Goal: Task Accomplishment & Management: Use online tool/utility

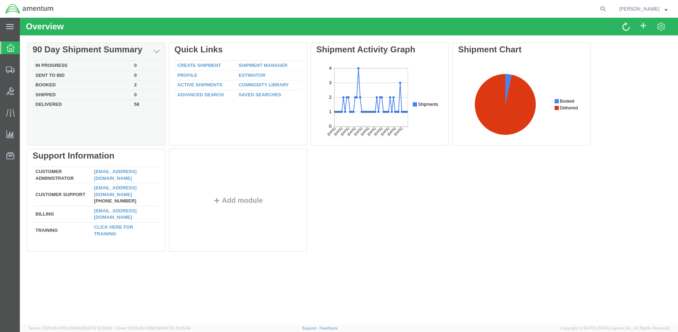
click at [49, 84] on td "Booked" at bounding box center [82, 85] width 99 height 10
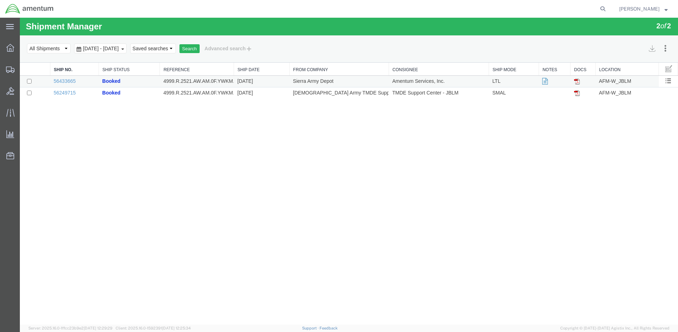
click at [544, 81] on icon at bounding box center [545, 81] width 6 height 5
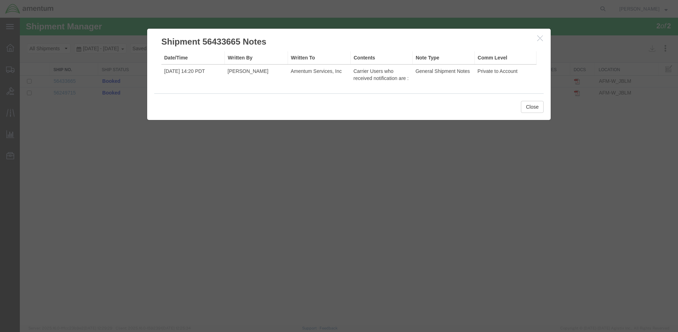
click at [539, 40] on icon "button" at bounding box center [540, 38] width 6 height 6
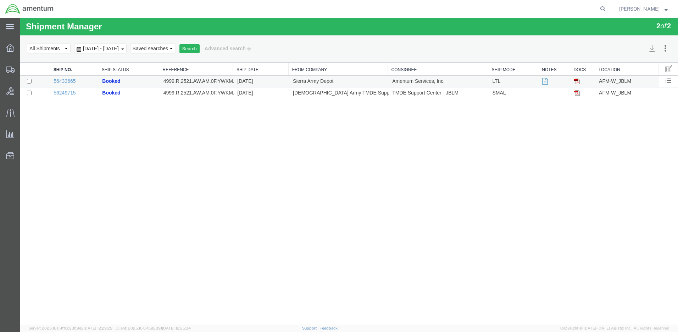
click at [577, 80] on img at bounding box center [577, 82] width 6 height 6
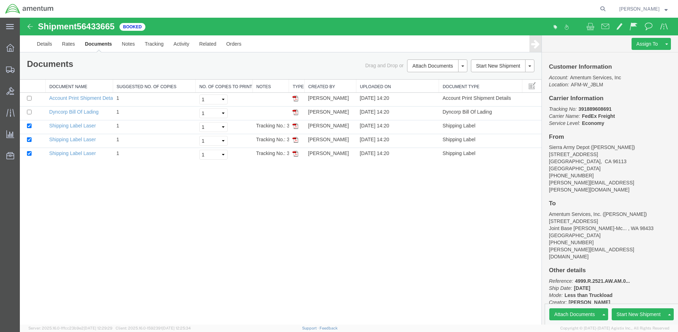
drag, startPoint x: 579, startPoint y: 109, endPoint x: 611, endPoint y: 109, distance: 32.6
click at [611, 109] on p "Tracking No: 391889608691 Carrier Name: FedEx Freight FedEx Freight Service Lev…" at bounding box center [610, 116] width 122 height 21
click at [26, 24] on img at bounding box center [30, 26] width 9 height 9
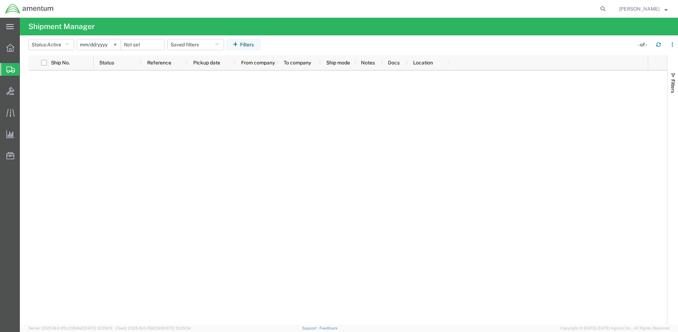
click at [146, 90] on div at bounding box center [371, 198] width 554 height 254
drag, startPoint x: 13, startPoint y: 50, endPoint x: 10, endPoint y: 49, distance: 3.7
click at [10, 49] on icon at bounding box center [10, 48] width 8 height 8
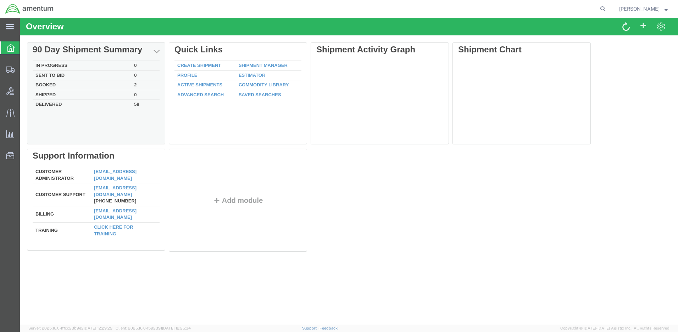
click at [48, 83] on td "Booked" at bounding box center [82, 85] width 99 height 10
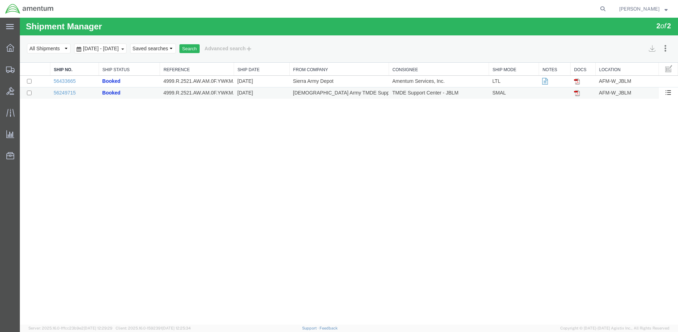
click at [575, 93] on img at bounding box center [577, 93] width 6 height 6
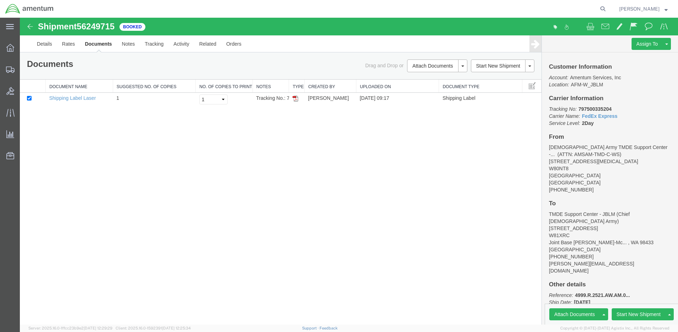
click at [31, 26] on img at bounding box center [30, 26] width 9 height 9
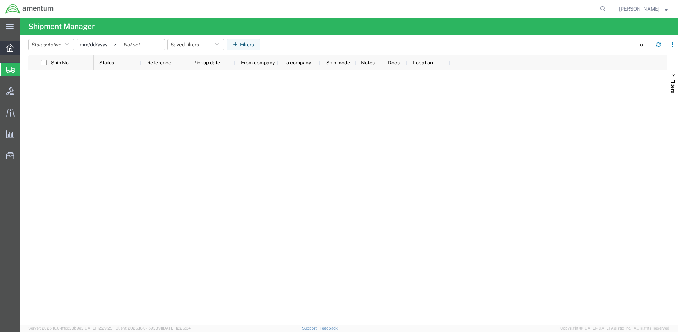
click at [9, 42] on div at bounding box center [10, 48] width 20 height 14
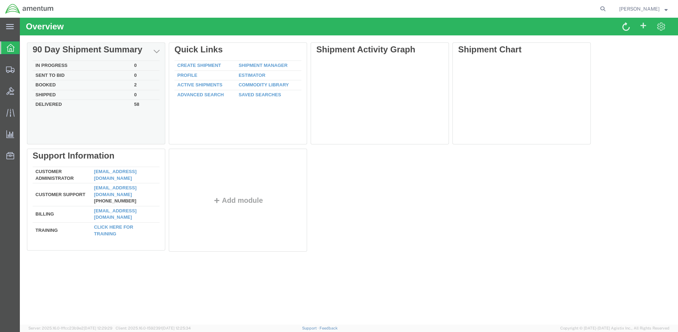
click at [49, 103] on td "Delivered" at bounding box center [82, 104] width 99 height 8
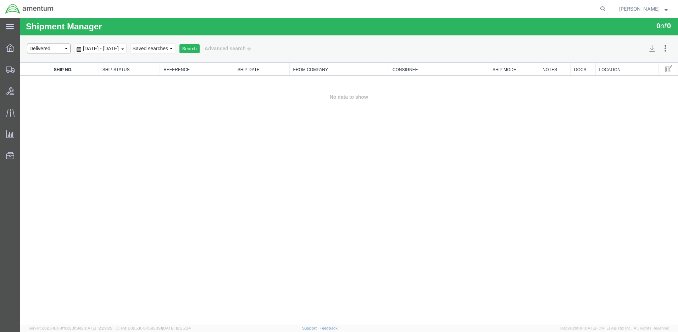
select select "ALL"
click at [200, 47] on button "Search" at bounding box center [189, 48] width 20 height 9
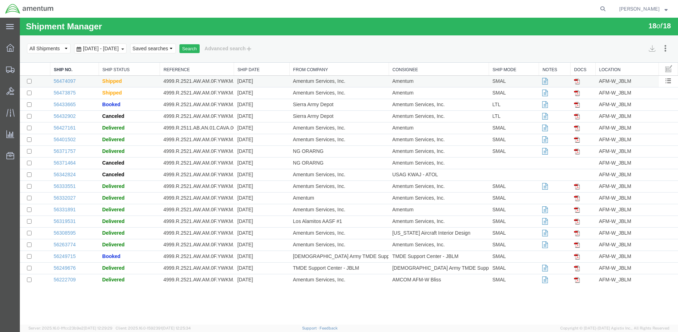
click at [577, 83] on img at bounding box center [577, 82] width 6 height 6
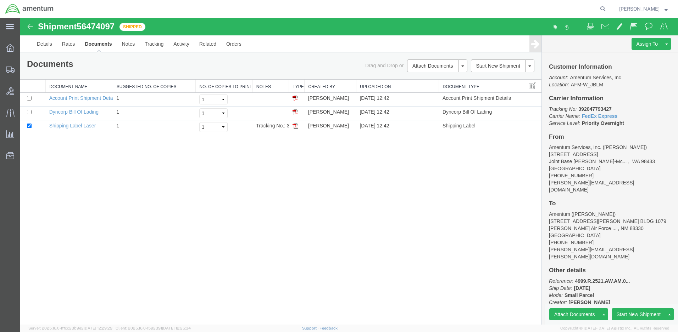
click at [30, 26] on img at bounding box center [30, 26] width 9 height 9
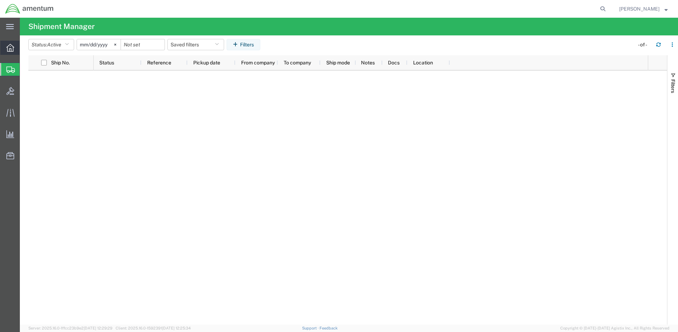
click at [24, 47] on span "Overview" at bounding box center [21, 48] width 5 height 14
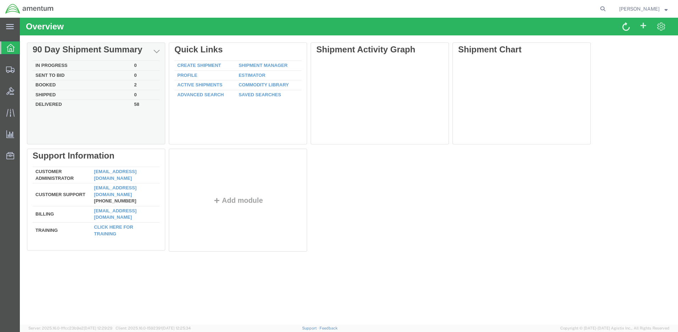
click at [50, 105] on td "Delivered" at bounding box center [82, 104] width 99 height 8
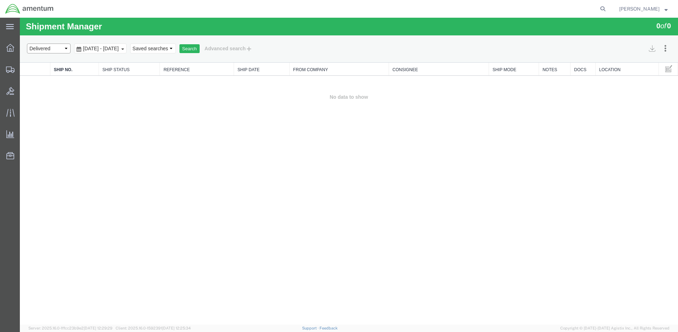
select select "ALL"
click at [200, 50] on button "Search" at bounding box center [189, 48] width 20 height 9
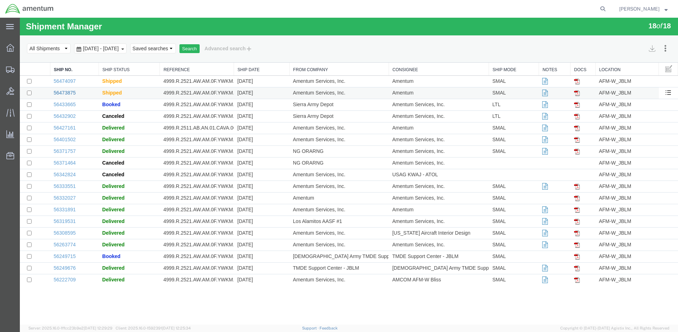
click at [67, 92] on link "56473875" at bounding box center [65, 93] width 22 height 6
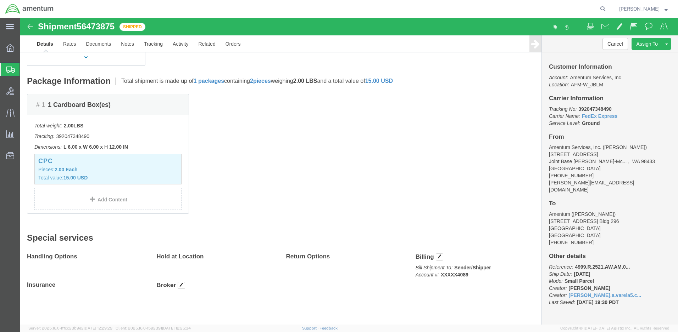
scroll to position [18, 0]
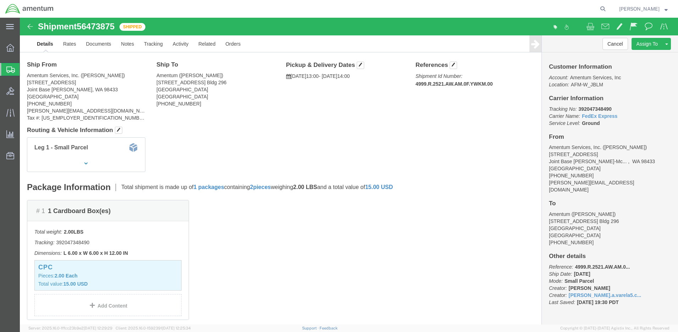
drag, startPoint x: 554, startPoint y: 91, endPoint x: 588, endPoint y: 92, distance: 34.4
click p "Tracking No: 392047348490 Carrier Name: FedEx Express FedEx Express Service Lev…"
drag, startPoint x: 588, startPoint y: 92, endPoint x: 570, endPoint y: 92, distance: 18.4
click at [0, 0] on span "Create Shipment" at bounding box center [0, 0] width 0 height 0
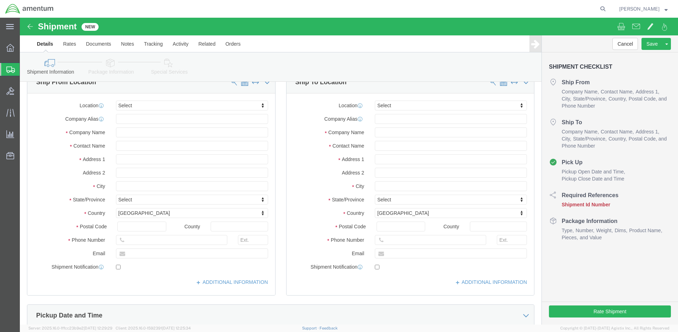
select select
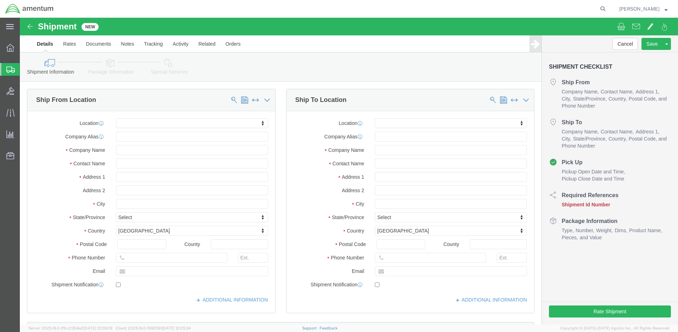
click body "Shipment New Details Rates Documents Notes Tracking Activity Related Orders Can…"
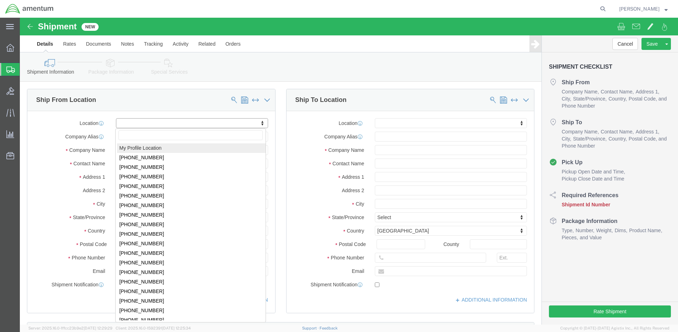
select select "MYPROFILE"
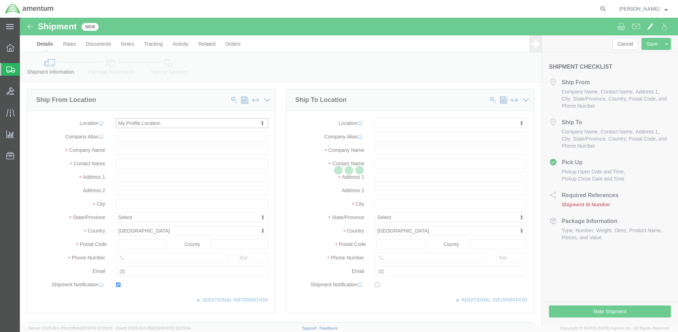
type input "[STREET_ADDRESS]"
type input "98433"
type input "[PHONE_NUMBER]"
type input "[PERSON_NAME][EMAIL_ADDRESS][DOMAIN_NAME]"
checkbox input "true"
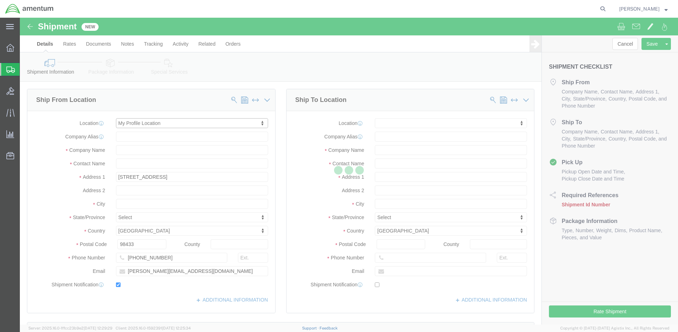
type input "Amentum Services, Inc."
type input "[PERSON_NAME]"
type input "Joint Base [PERSON_NAME]"
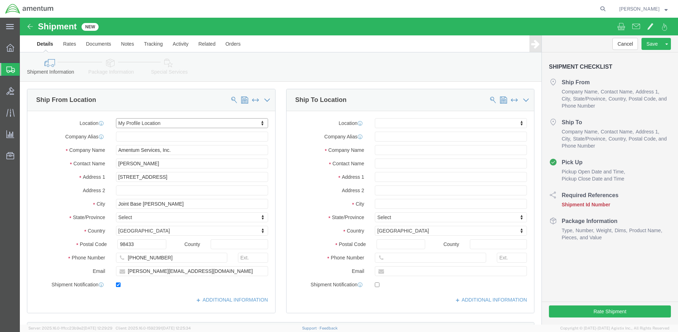
select select "WA"
click input "text"
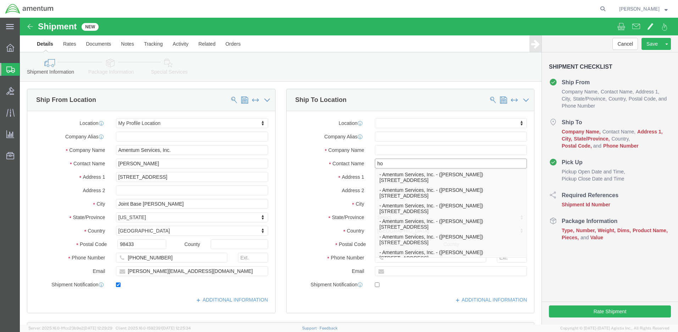
type input "h"
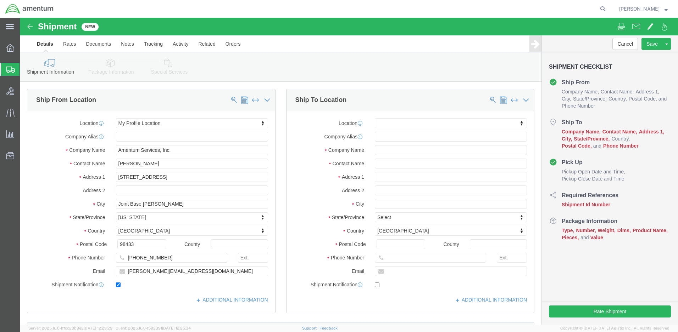
click body "Shipment New Details Rates Documents Notes Tracking Activity Related Orders Can…"
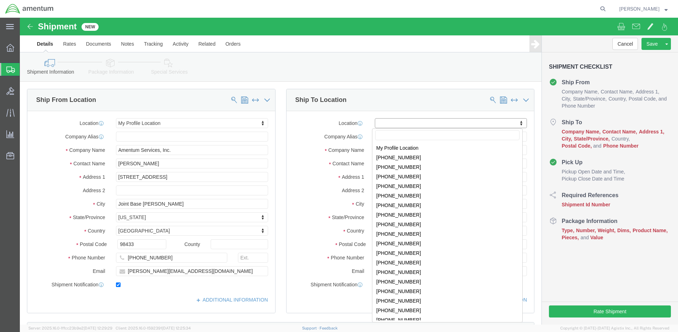
select select "59333"
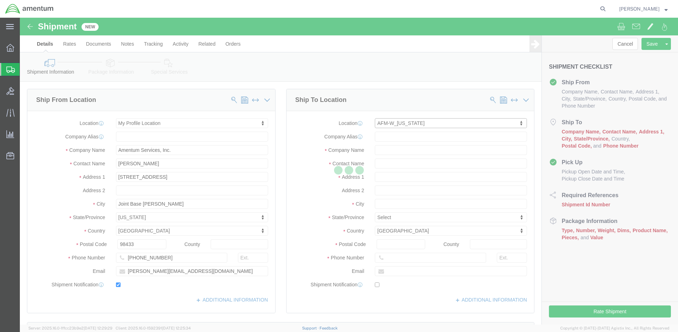
type input "Bldg [STREET_ADDRESS][PERSON_NAME]"
type input "Hanger 7, Rm 117"
type input "99703"
type input "[PHONE_NUMBER]"
type input "Amentum Services, Inc."
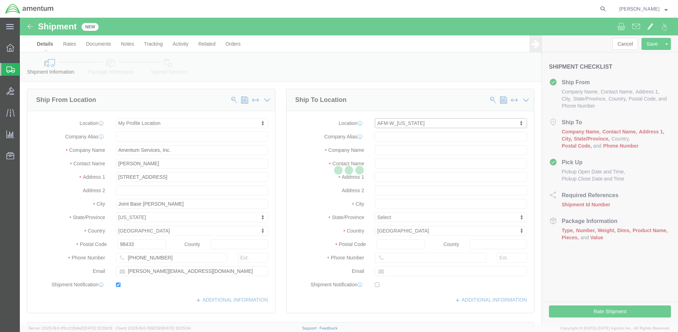
type input "FORT [PERSON_NAME]"
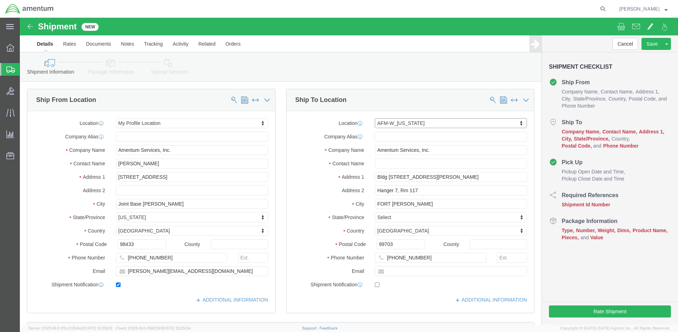
select select "AK"
click input "text"
type input "[PERSON_NAME]"
drag, startPoint x: 403, startPoint y: 240, endPoint x: 381, endPoint y: 241, distance: 22.4
click input "[PHONE_NUMBER]"
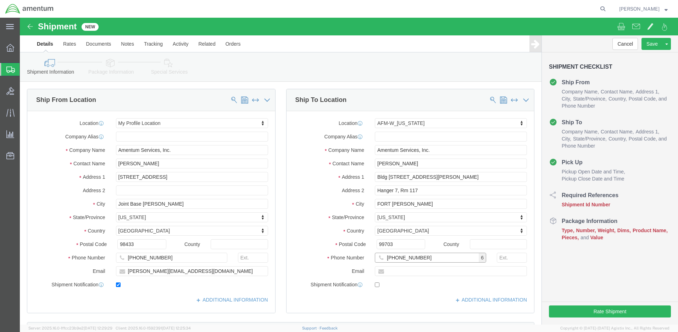
type input "[PHONE_NUMBER]"
click div "Location AFM-W_[US_STATE] My Profile Location [PHONE_NUMBER] [PHONE_NUMBER] [PH…"
click input "text"
type input "4999.R.2521.AW.AM.0F.YWKM.00"
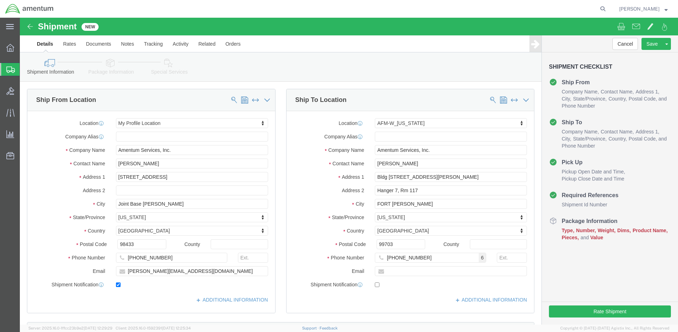
click div "Shipment Id Number 4999.R.2521.AW.AM.0F.YWKM.00 Select Account Type Activity ID…"
click button "Add reference"
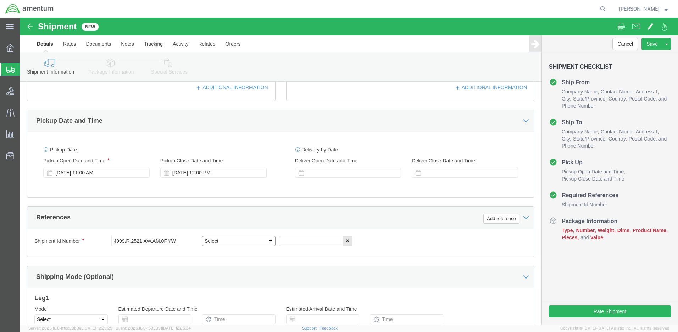
select select "CUSTREF"
click input "text"
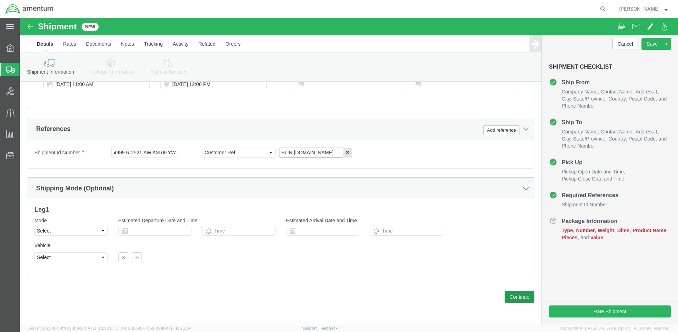
type input "SLIN [DOMAIN_NAME]"
click button "Continue"
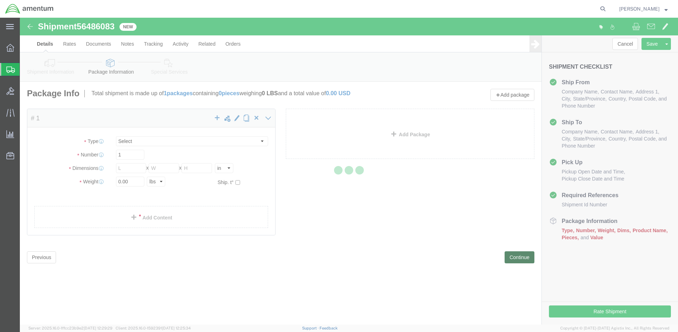
select select "CBOX"
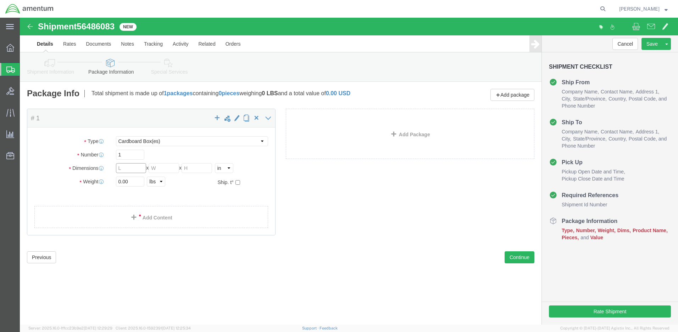
click input "text"
type input "12"
type input "10"
type input "2.5"
drag, startPoint x: 111, startPoint y: 166, endPoint x: 80, endPoint y: 164, distance: 30.9
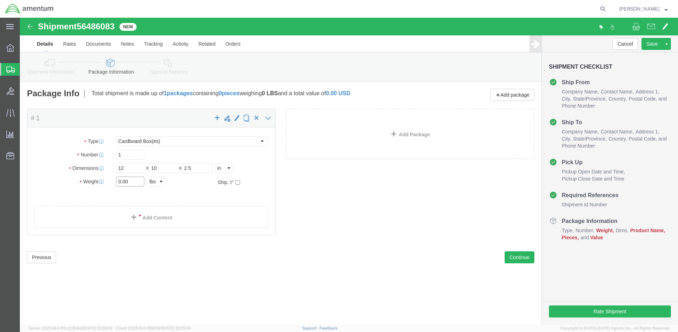
click div "Weight 0.00 Select kgs lbs Ship. t°"
type input "2"
click link "Add Content"
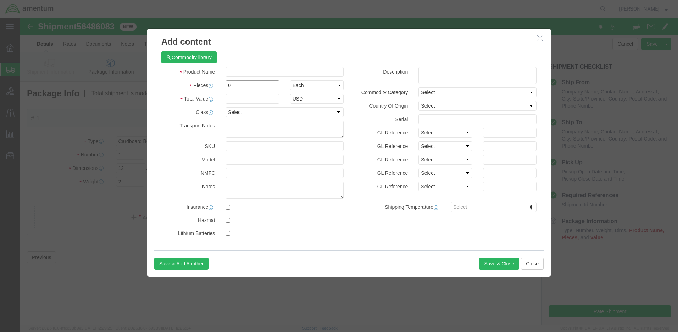
drag, startPoint x: 213, startPoint y: 69, endPoint x: 205, endPoint y: 68, distance: 8.2
click div "0"
type input "1"
click input "text"
type input "100"
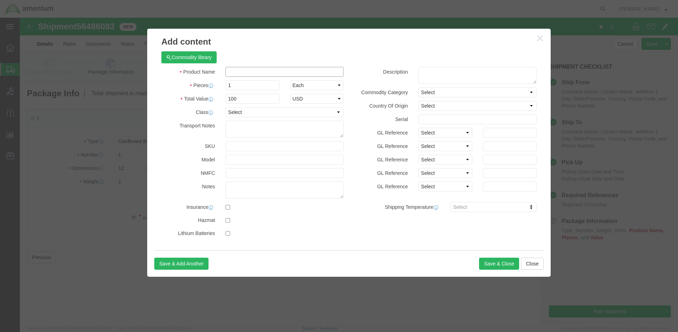
click input "text"
type input "Drag Beam Sleeve Repair"
click button "Save & Close"
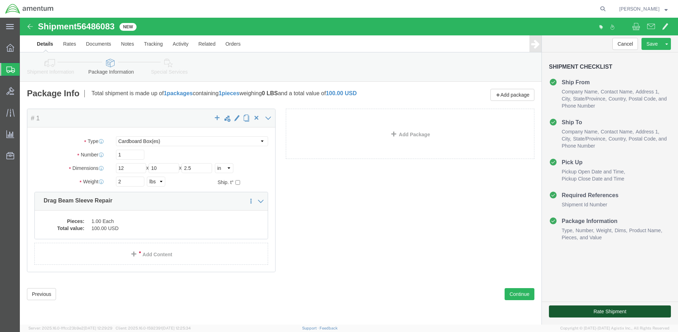
click button "Rate Shipment"
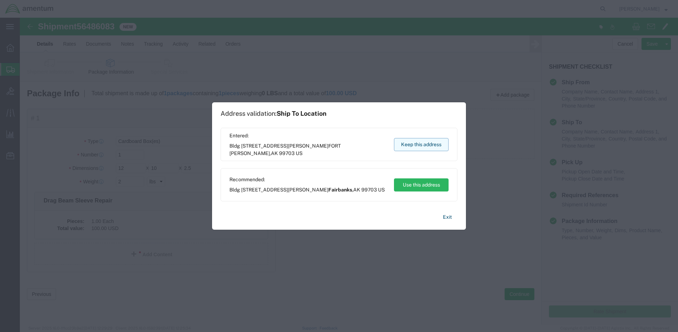
click at [423, 145] on button "Keep this address" at bounding box center [421, 144] width 55 height 13
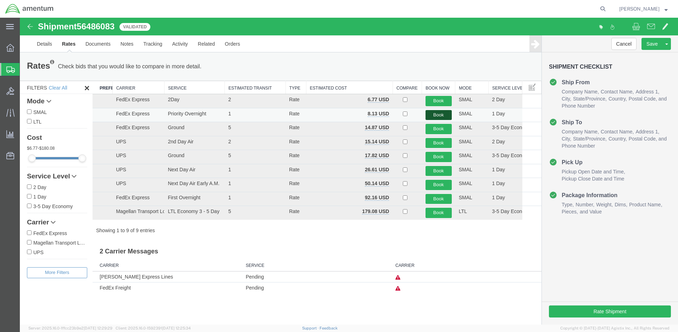
click at [431, 114] on button "Book" at bounding box center [438, 115] width 26 height 10
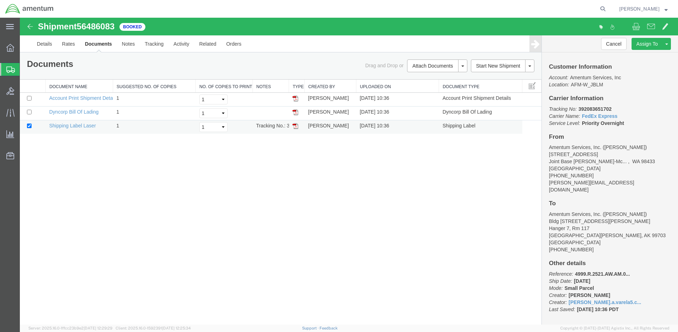
click at [294, 126] on img at bounding box center [295, 126] width 6 height 6
click at [0, 0] on span "Create Shipment" at bounding box center [0, 0] width 0 height 0
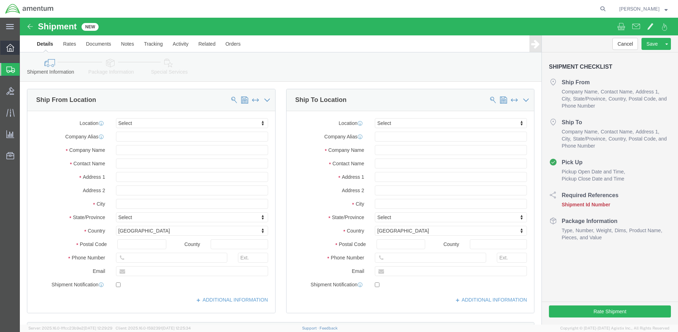
click at [13, 46] on icon at bounding box center [10, 48] width 8 height 8
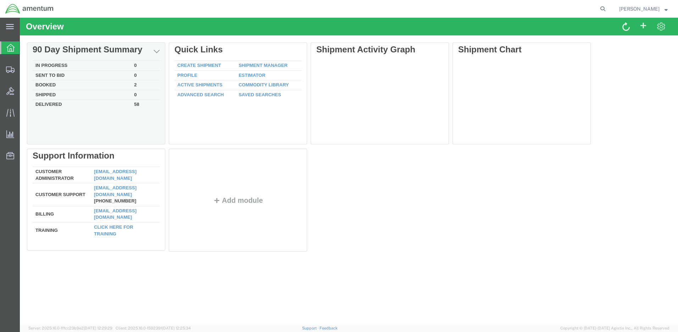
click at [53, 102] on td "Delivered" at bounding box center [82, 104] width 99 height 8
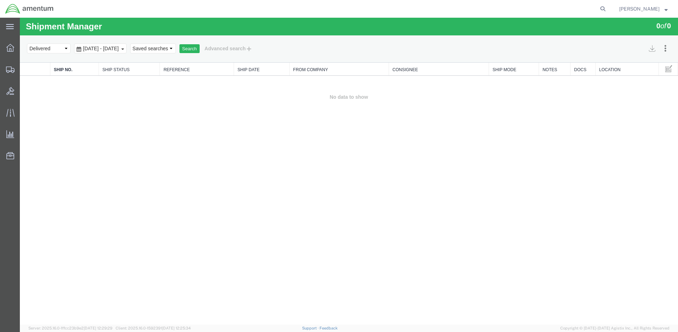
click at [124, 49] on b at bounding box center [122, 49] width 3 height 1
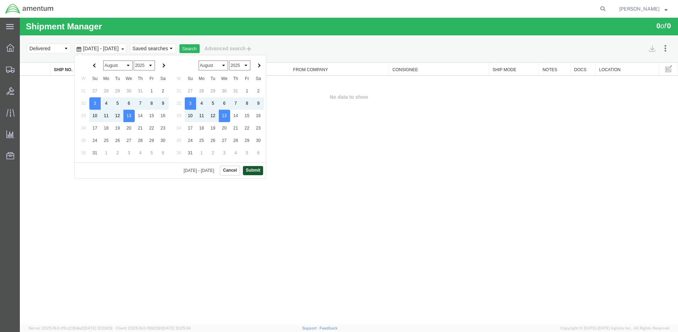
click at [253, 171] on button "Submit" at bounding box center [253, 170] width 20 height 9
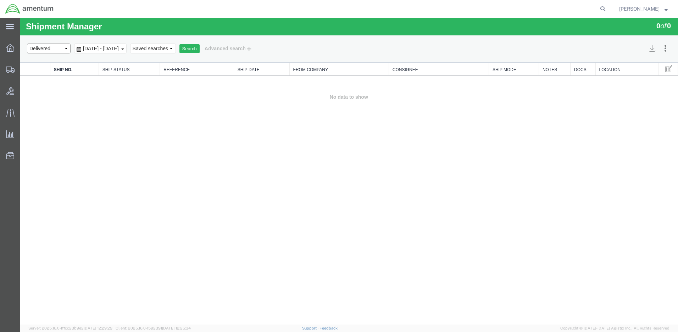
select select "ALL"
click at [200, 49] on button "Search" at bounding box center [189, 48] width 20 height 9
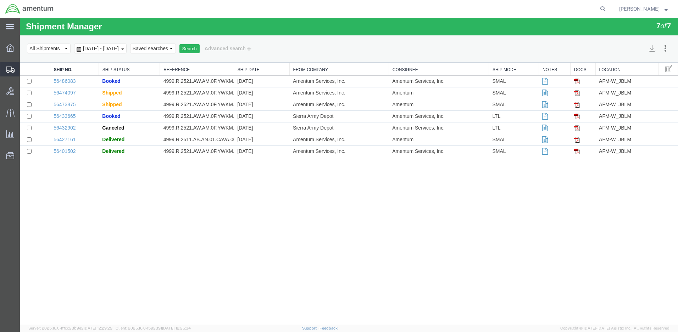
click at [0, 0] on span "Create Shipment" at bounding box center [0, 0] width 0 height 0
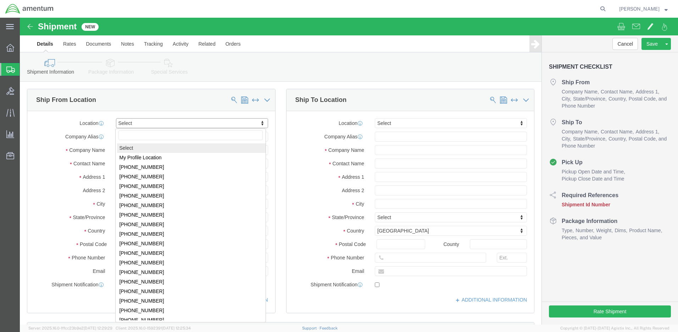
click body "Shipment New Details Rates Documents Notes Tracking Activity Related Orders Can…"
select select "MYPROFILE"
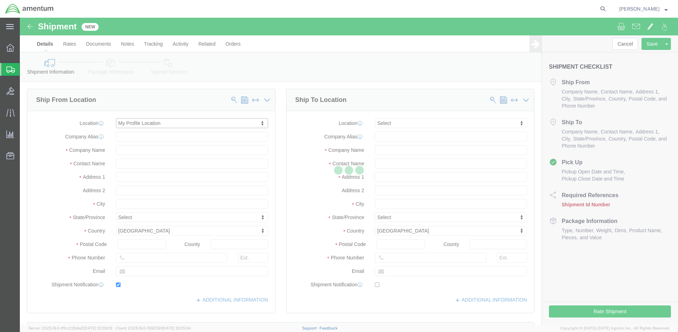
type input "[STREET_ADDRESS]"
type input "98433"
type input "[PHONE_NUMBER]"
type input "[PERSON_NAME][EMAIL_ADDRESS][DOMAIN_NAME]"
checkbox input "true"
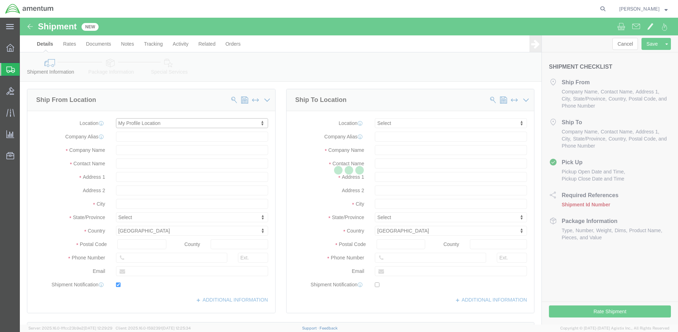
type input "Amentum Services, Inc."
type input "[PERSON_NAME]"
type input "Joint Base [PERSON_NAME]"
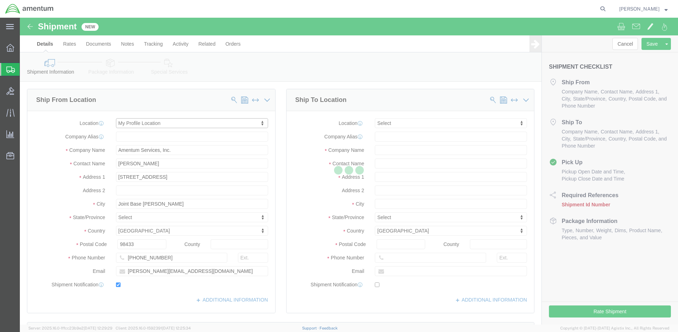
select select "WA"
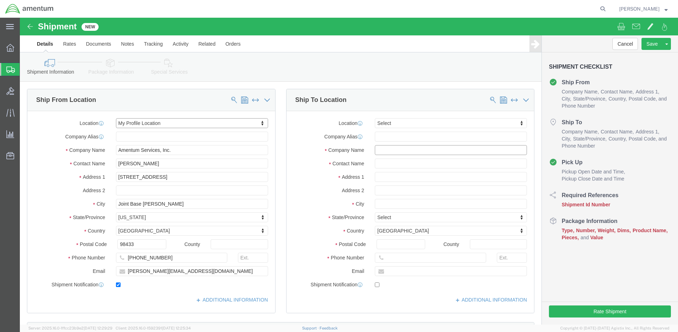
click input "text"
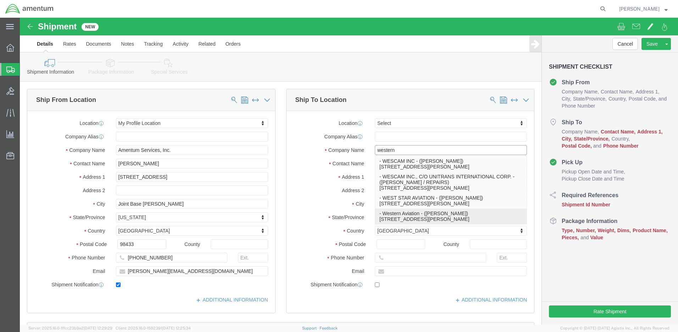
scroll to position [35, 0]
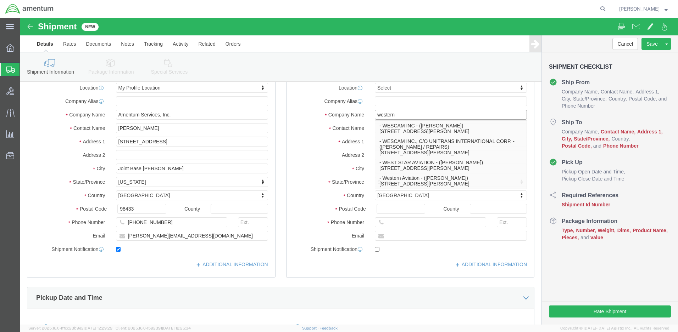
type input "western"
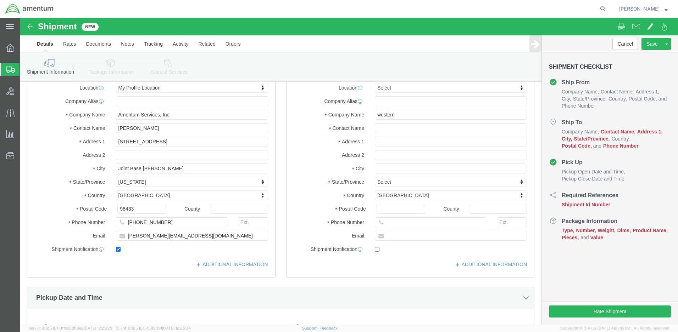
click img
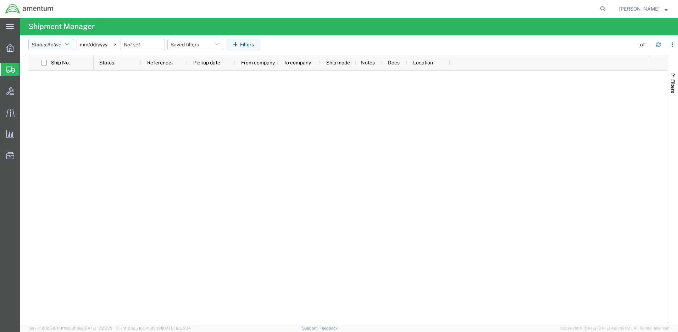
click at [73, 44] on button "Status: Active" at bounding box center [51, 44] width 46 height 11
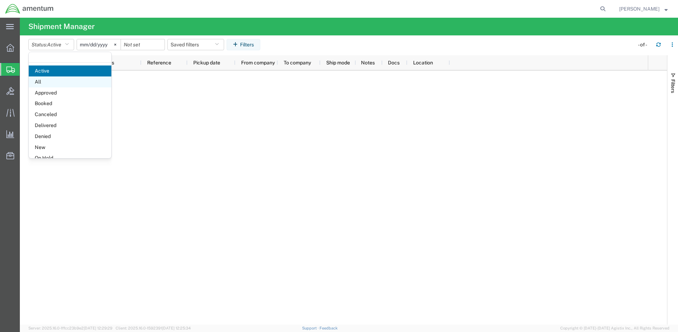
click at [60, 83] on span "All" at bounding box center [70, 82] width 83 height 11
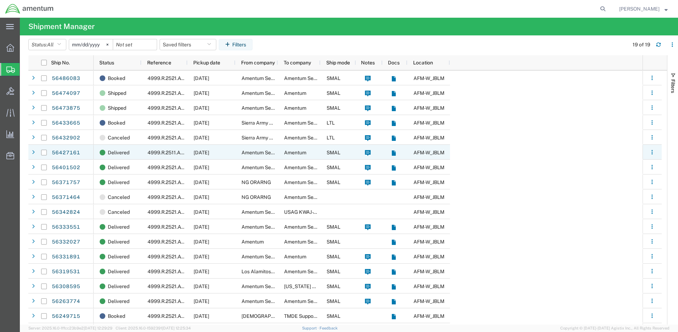
scroll to position [28, 0]
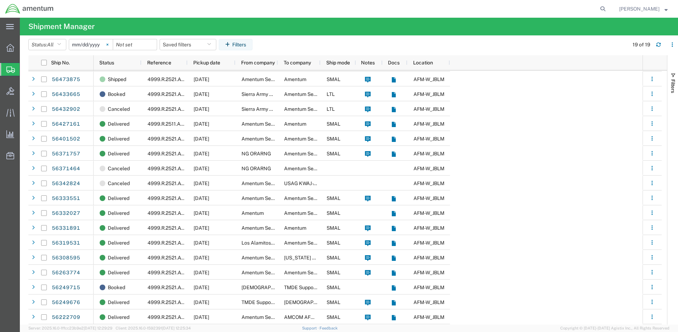
click at [110, 46] on svg-icon at bounding box center [107, 44] width 11 height 11
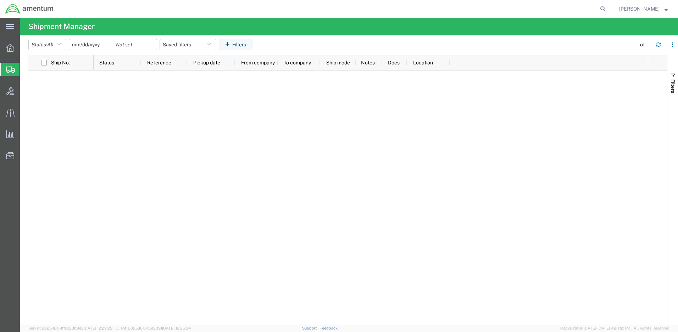
click at [96, 45] on input "date" at bounding box center [91, 44] width 44 height 11
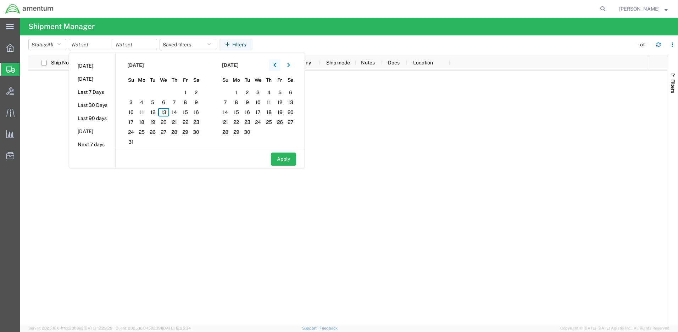
click at [279, 65] on button "button" at bounding box center [274, 65] width 11 height 11
click at [178, 94] on span "1" at bounding box center [174, 92] width 11 height 9
click at [288, 162] on button "Apply" at bounding box center [283, 159] width 25 height 13
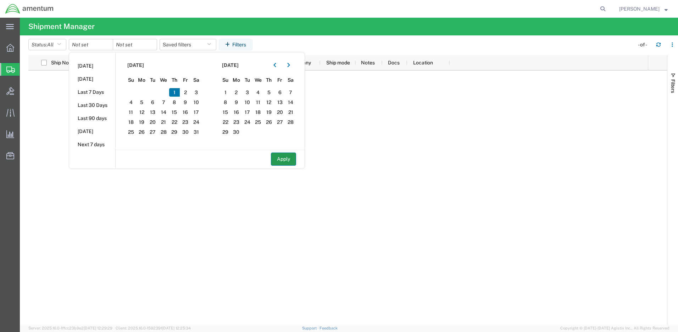
type input "[DATE]"
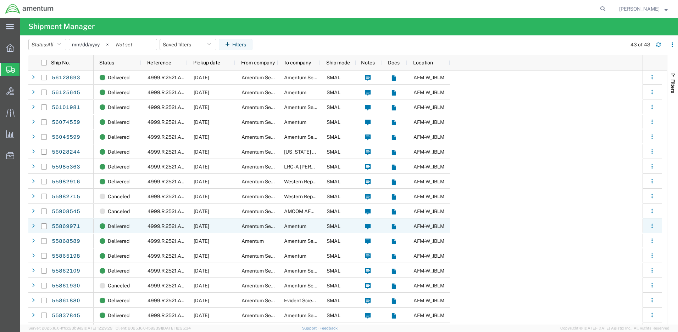
scroll to position [284, 0]
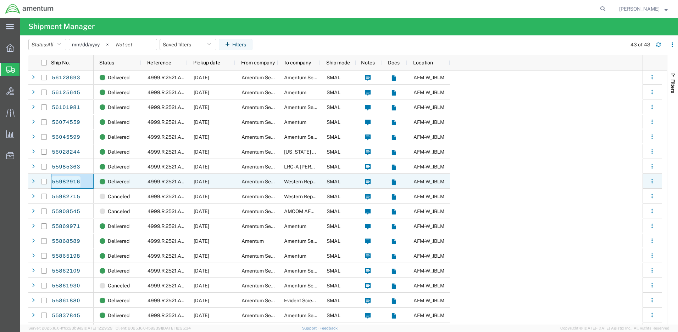
click at [74, 181] on link "55982916" at bounding box center [65, 182] width 29 height 11
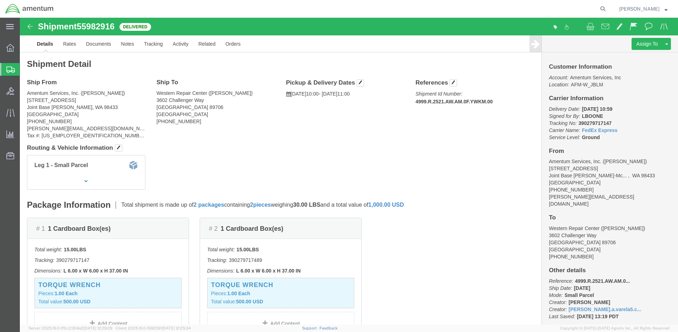
scroll to position [124, 0]
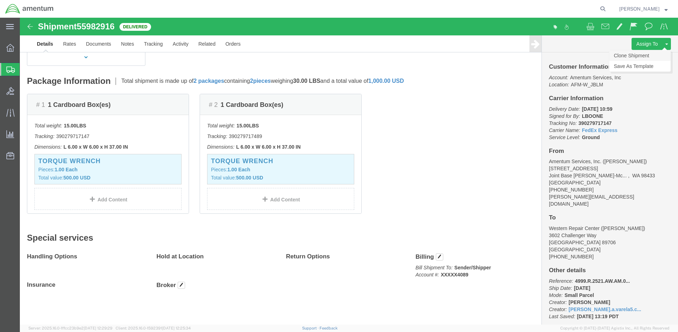
click link "Clone Shipment"
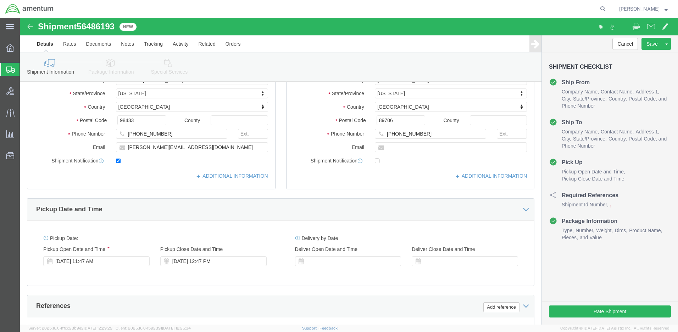
select select "42645"
select select
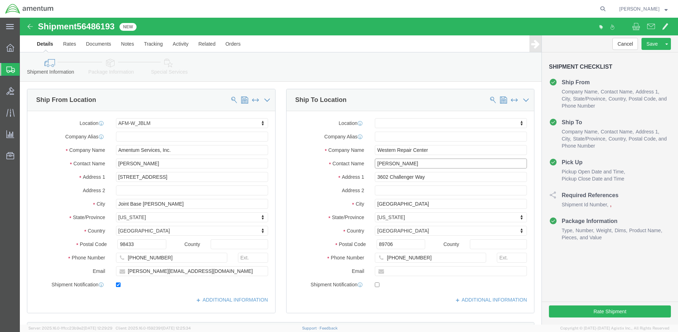
drag, startPoint x: 406, startPoint y: 146, endPoint x: 344, endPoint y: 146, distance: 62.4
click div "Contact Name [PERSON_NAME]"
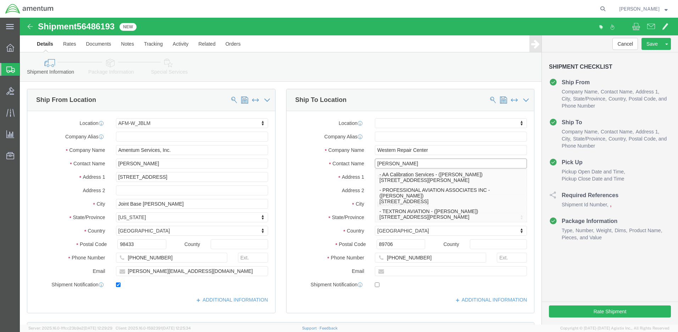
type input "[PERSON_NAME]"
click div "Ship From Location Location AFM-W_JBLM My Profile Location [PHONE_NUMBER] [PHON…"
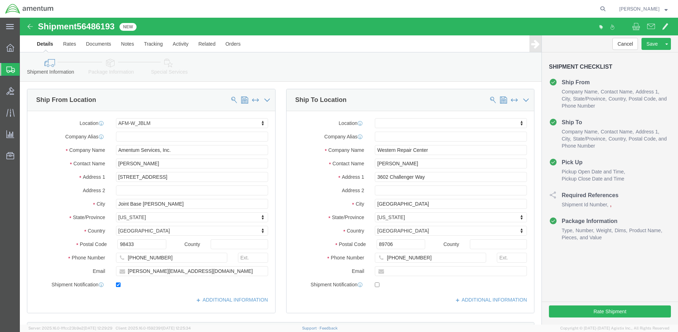
scroll to position [106, 0]
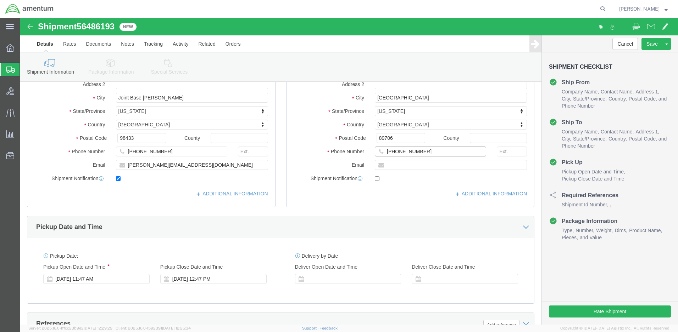
drag, startPoint x: 402, startPoint y: 133, endPoint x: 349, endPoint y: 133, distance: 52.8
click div "[PHONE_NUMBER]"
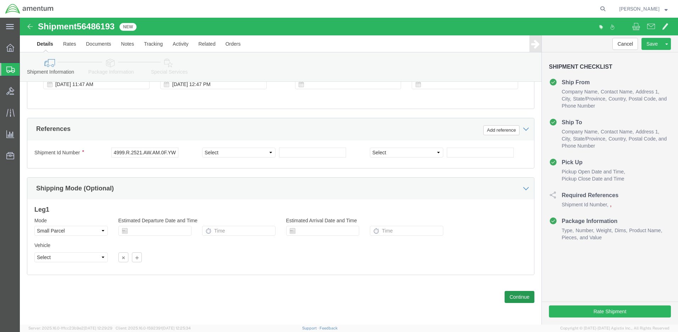
type input "[PHONE_NUMBER]"
click button "Continue"
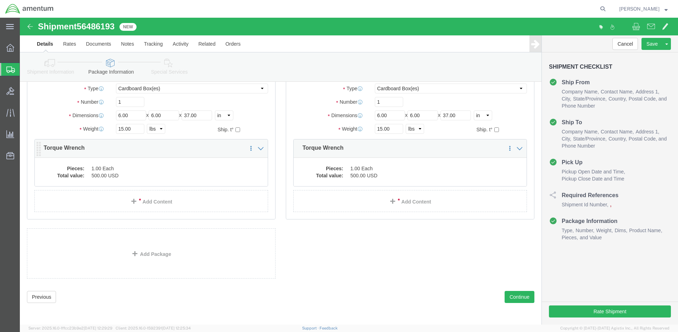
click dd "500.00 USD"
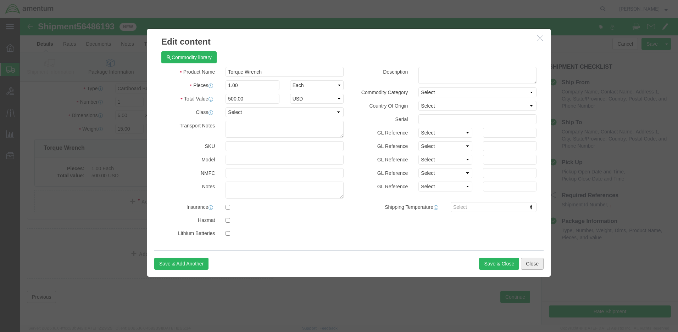
click button "Close"
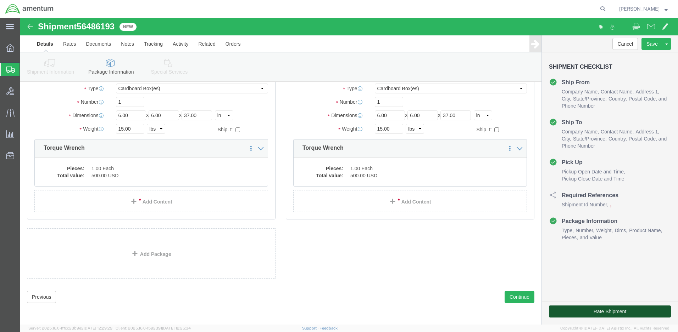
click button "Rate Shipment"
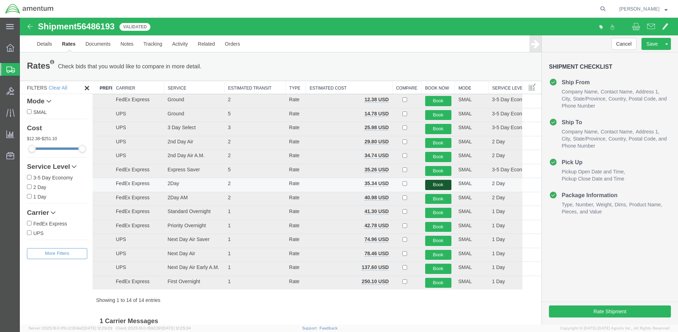
click at [436, 185] on button "Book" at bounding box center [438, 185] width 26 height 10
